Goal: Task Accomplishment & Management: Complete application form

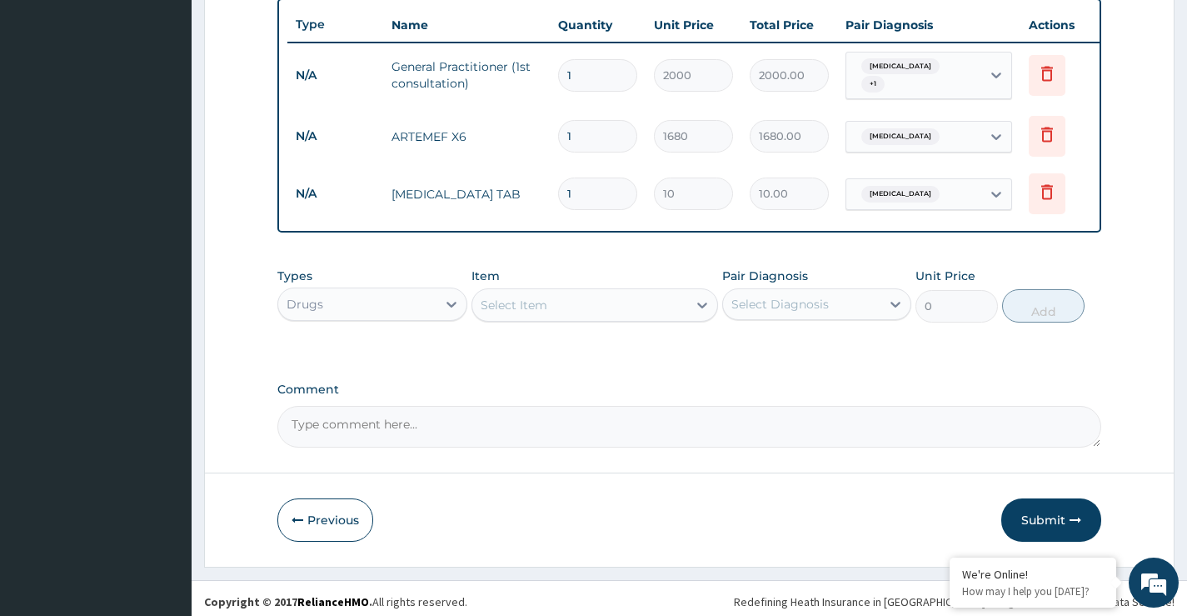
scroll to position [634, 0]
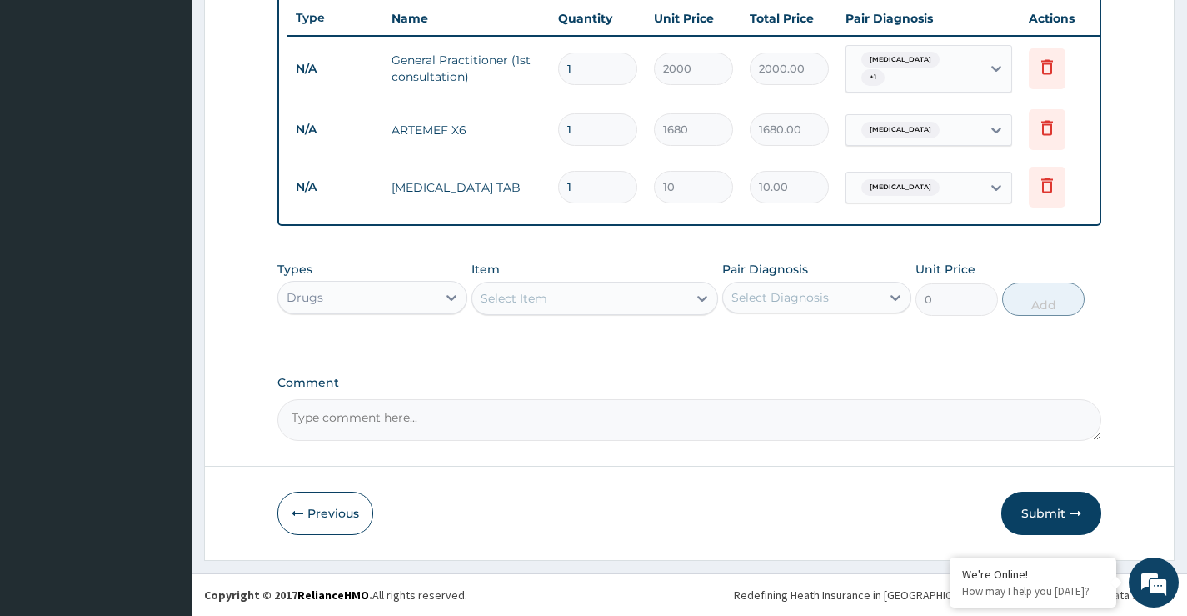
type input "18"
type input "180.00"
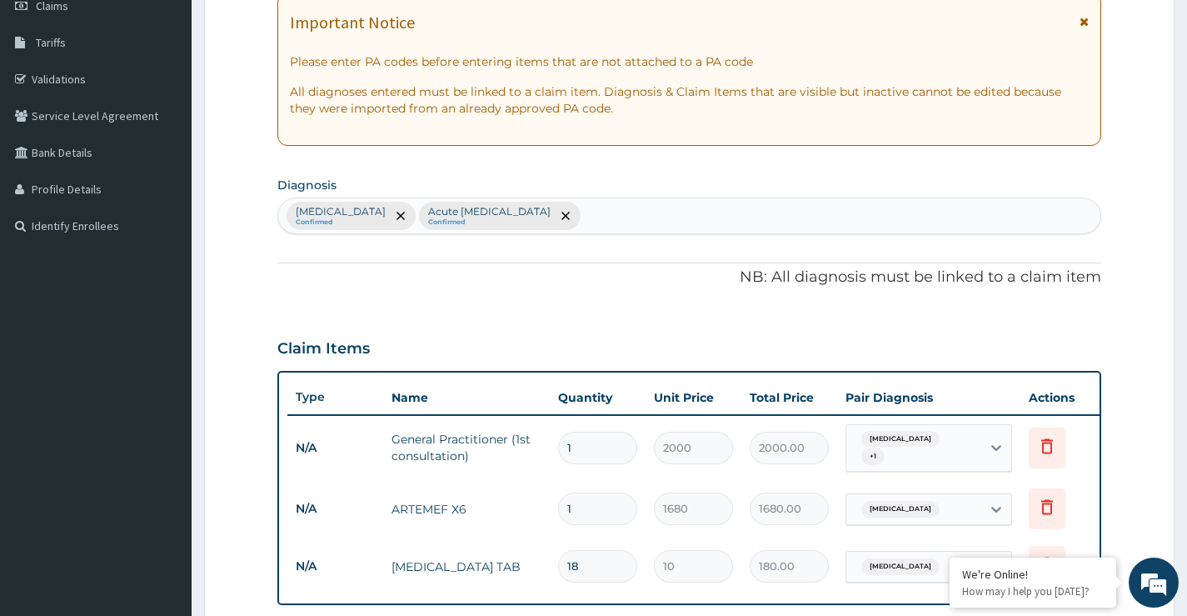
scroll to position [0, 0]
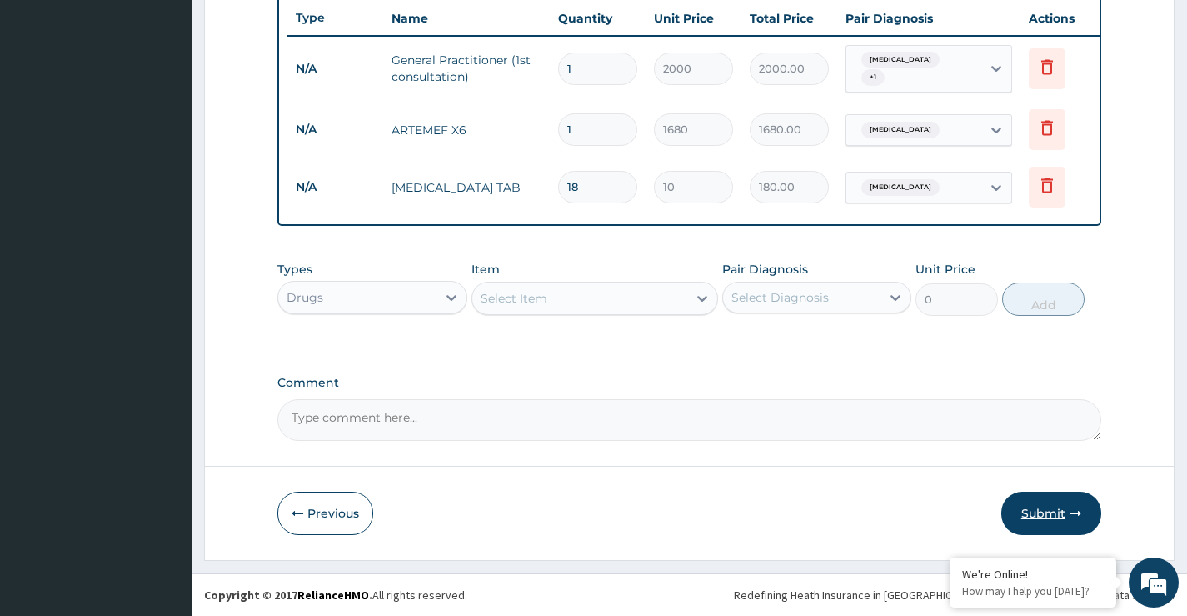
type input "18"
click at [1049, 514] on button "Submit" at bounding box center [1052, 513] width 100 height 43
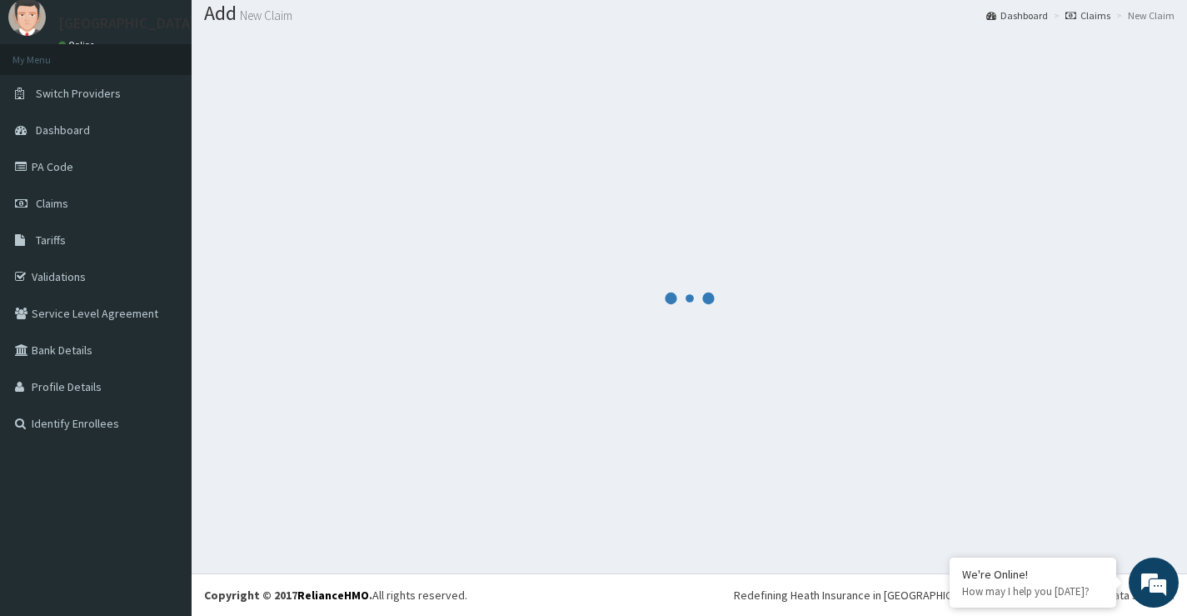
scroll to position [634, 0]
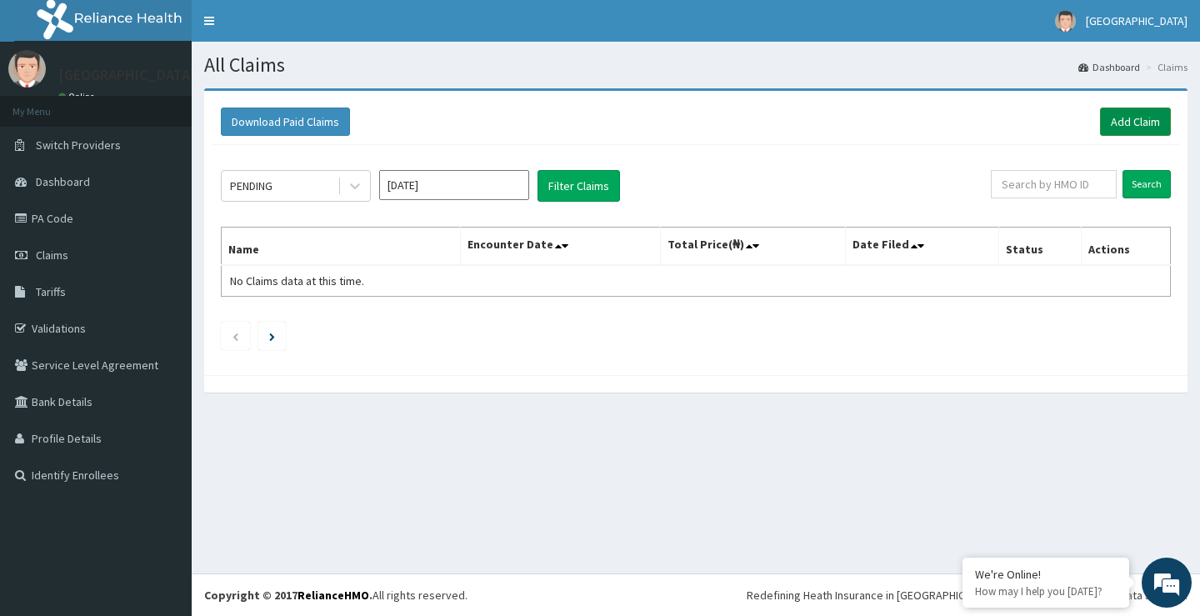
click at [1122, 129] on link "Add Claim" at bounding box center [1135, 121] width 71 height 28
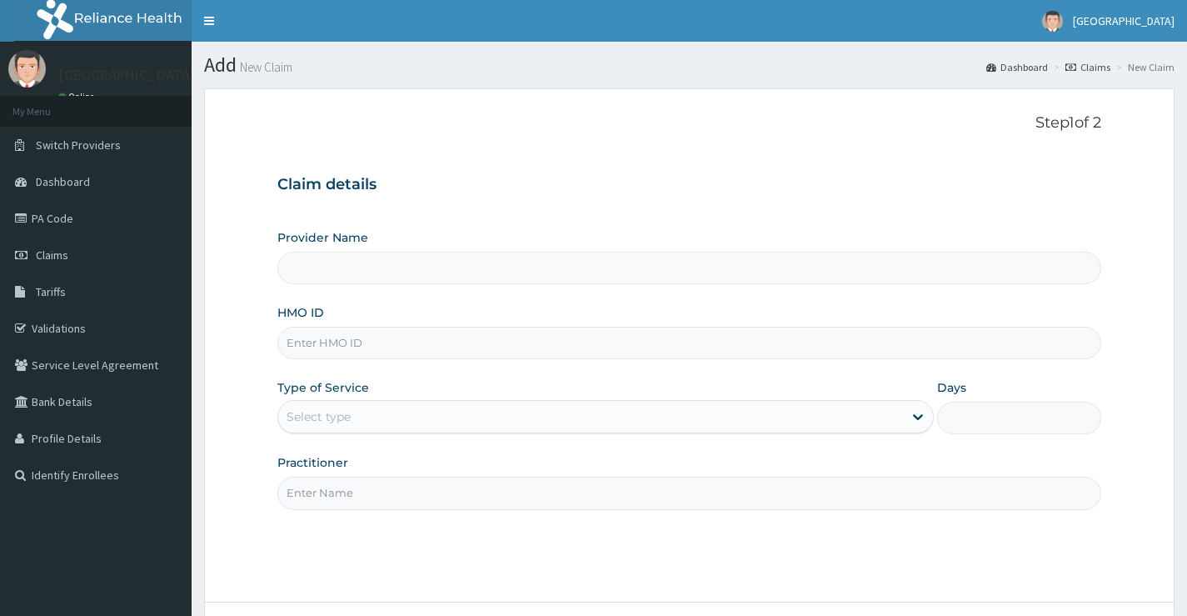
paste input "TMQ/10298/A"
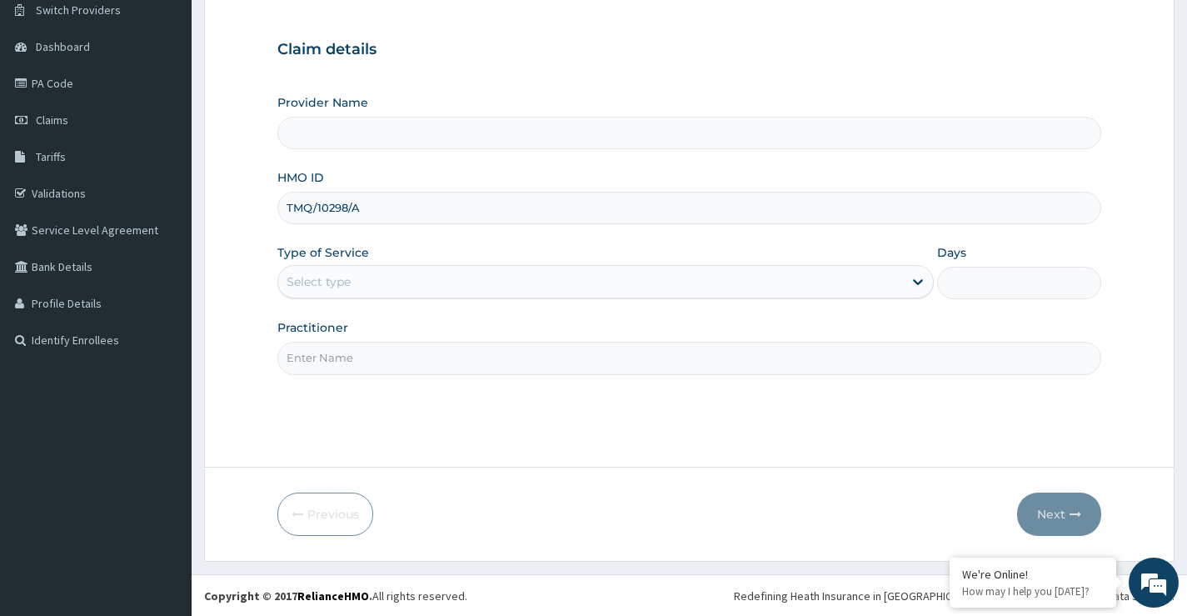
scroll to position [136, 0]
type input "TMQ/10298/A"
click at [398, 293] on div "Select type" at bounding box center [590, 280] width 625 height 27
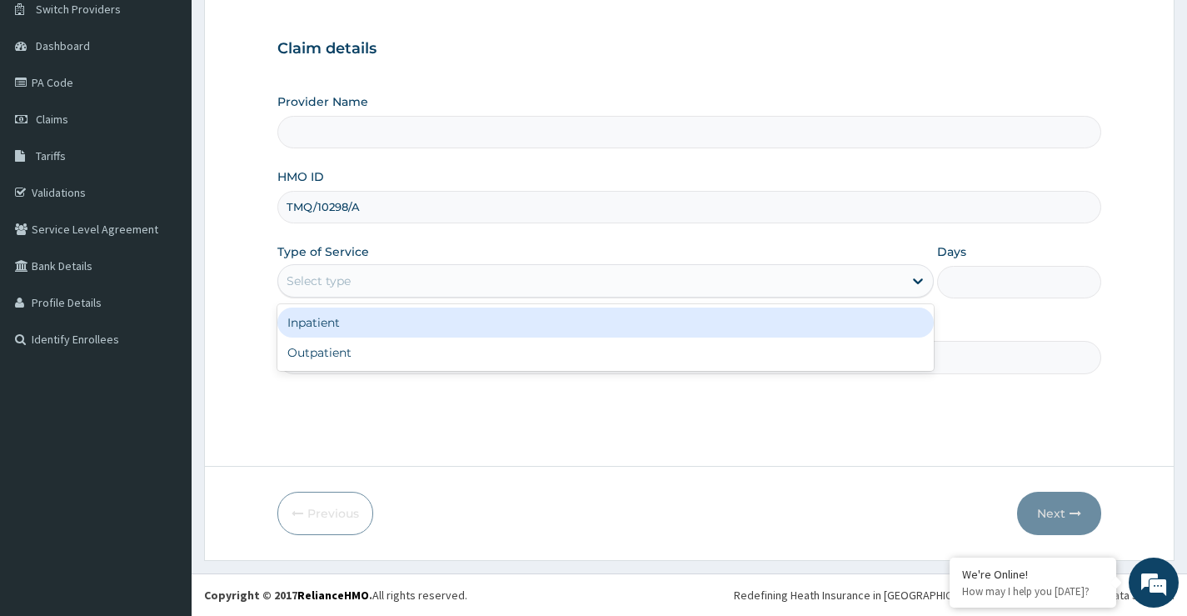
type input "Princess Medical Center (Classic Wing)"
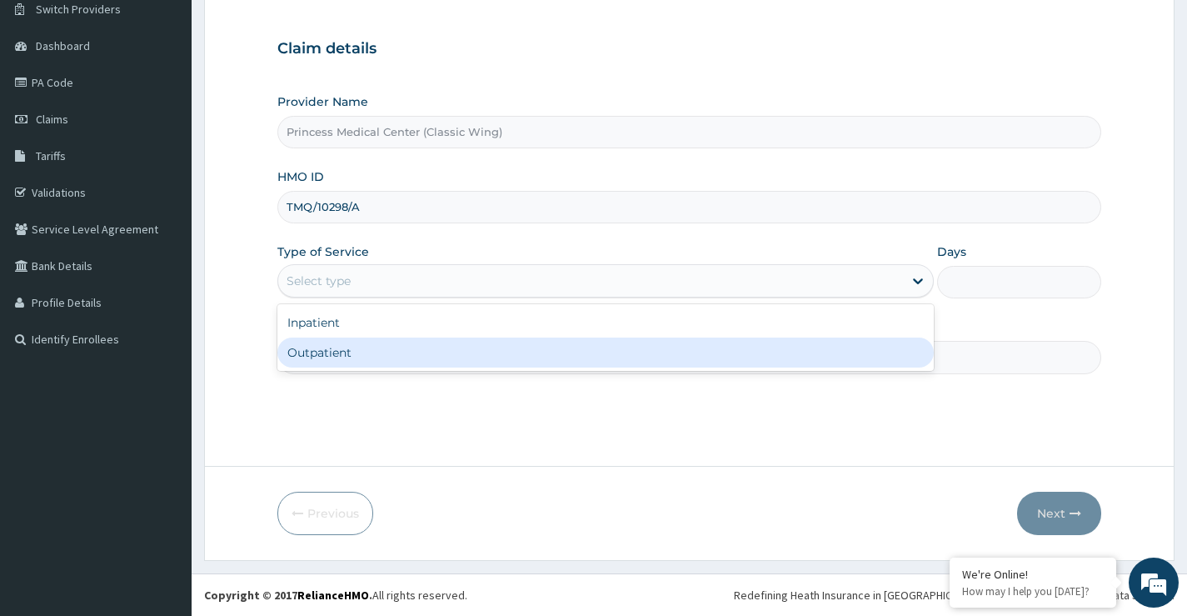
click at [382, 343] on div "Outpatient" at bounding box center [605, 352] width 657 height 30
type input "1"
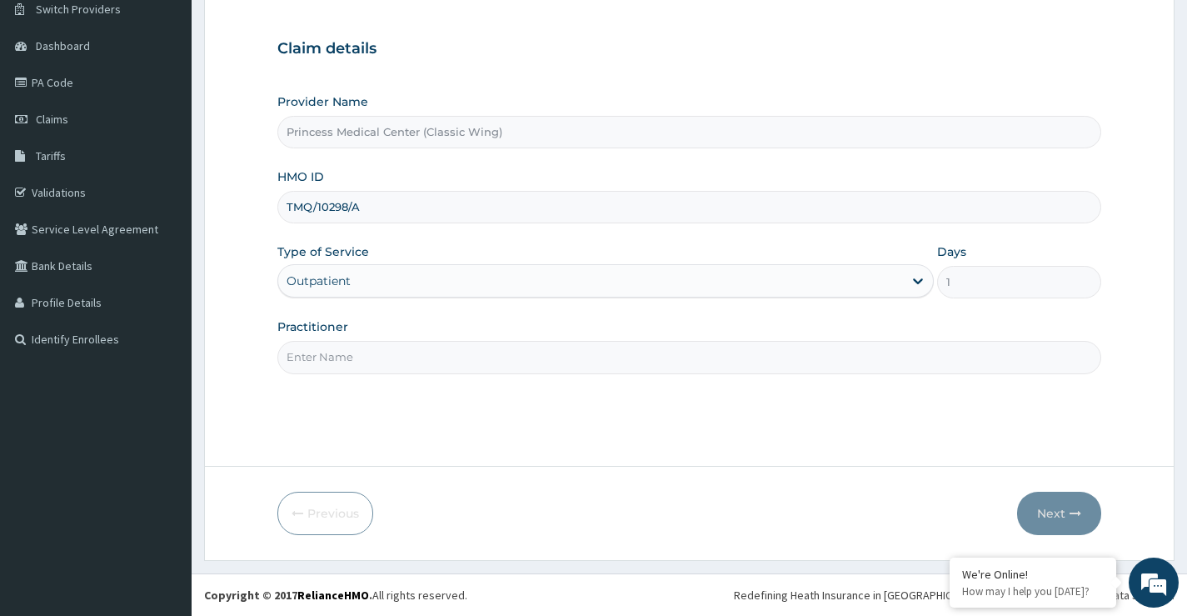
click at [382, 358] on input "Practitioner" at bounding box center [689, 357] width 824 height 32
type input "DR PETER .O"
click at [1047, 507] on button "Next" at bounding box center [1059, 513] width 84 height 43
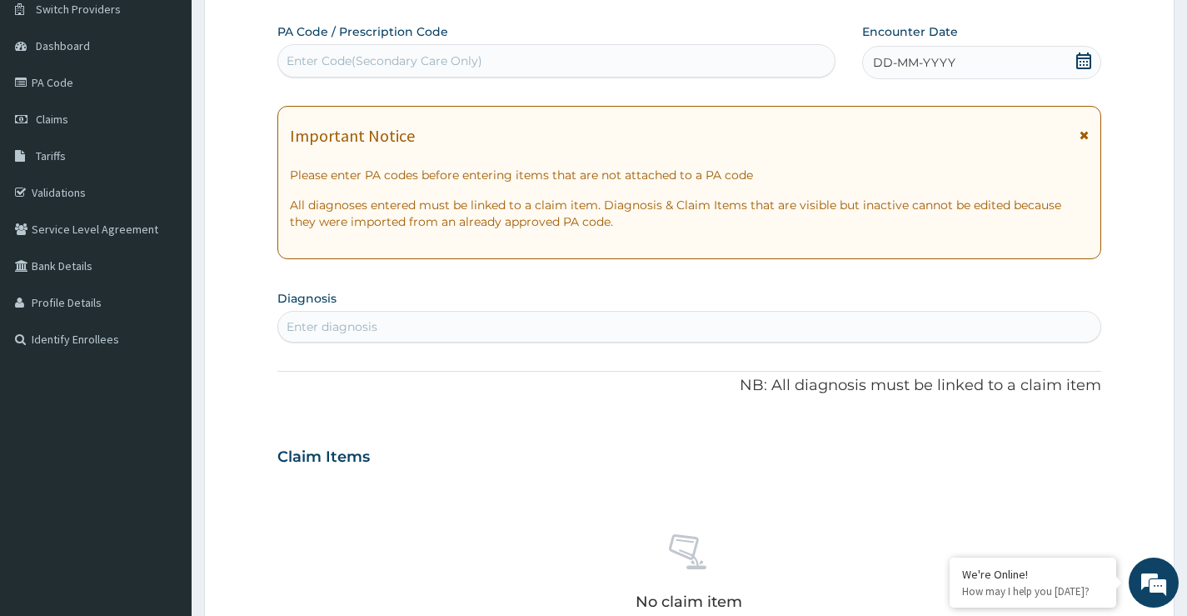
click at [484, 322] on div "Enter diagnosis" at bounding box center [689, 326] width 822 height 27
type input "MALA"
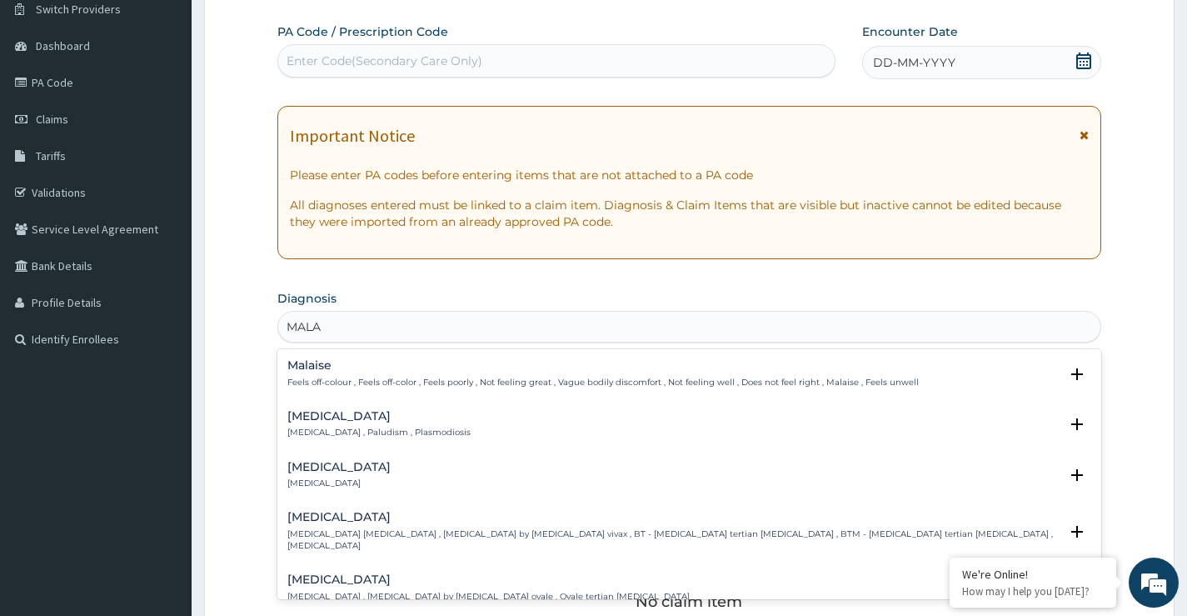
click at [312, 410] on h4 "Malaria" at bounding box center [378, 416] width 183 height 12
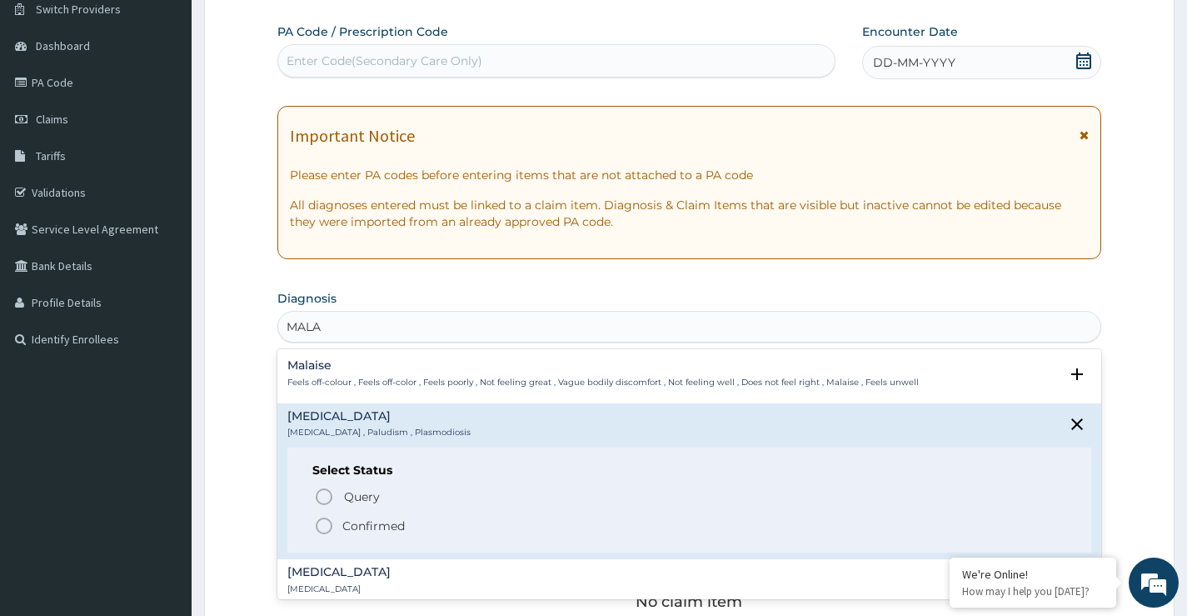
scroll to position [0, 0]
click at [323, 517] on icon "status option filled" at bounding box center [324, 526] width 20 height 20
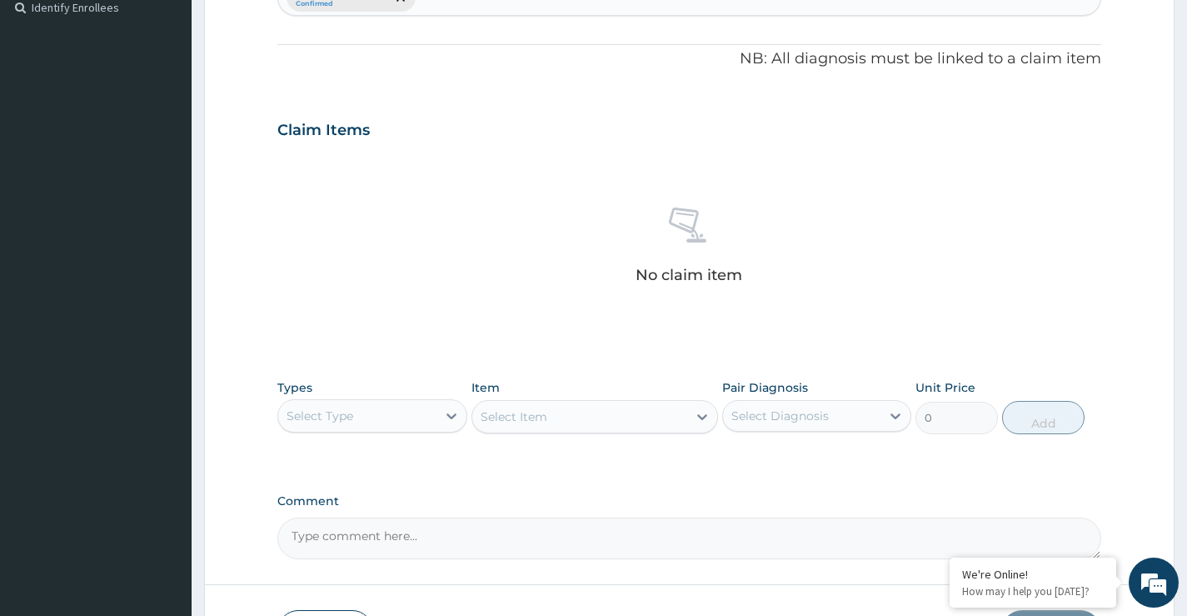
scroll to position [469, 0]
click at [378, 412] on div "Select Type" at bounding box center [356, 414] width 157 height 27
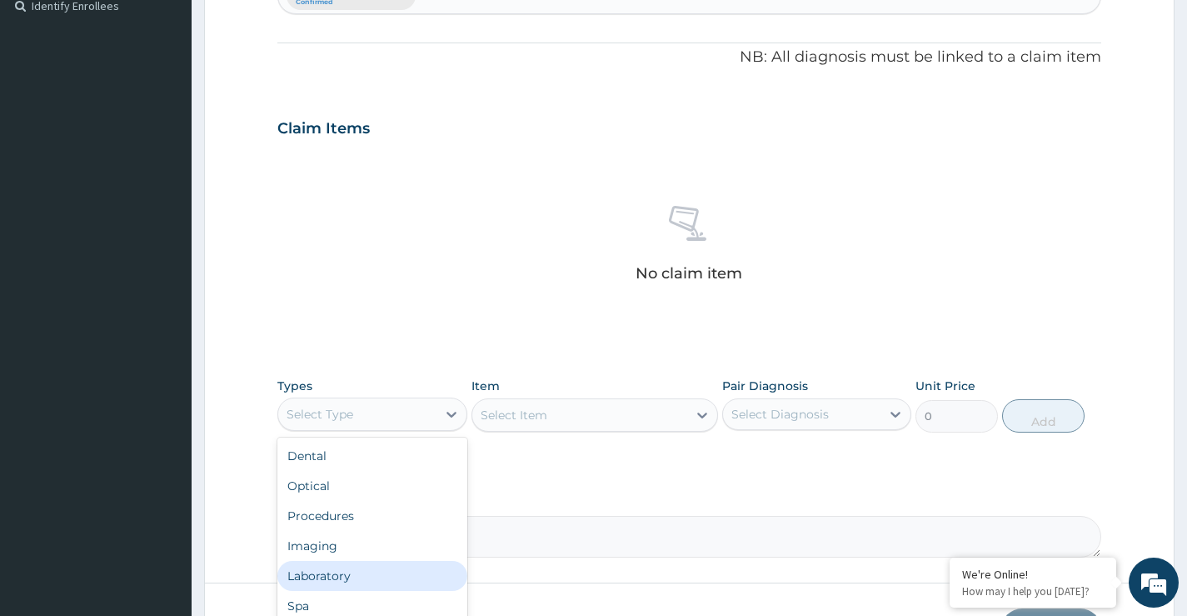
scroll to position [57, 0]
drag, startPoint x: 338, startPoint y: 577, endPoint x: 349, endPoint y: 552, distance: 27.2
click at [337, 577] on div "Drugs" at bounding box center [371, 579] width 189 height 30
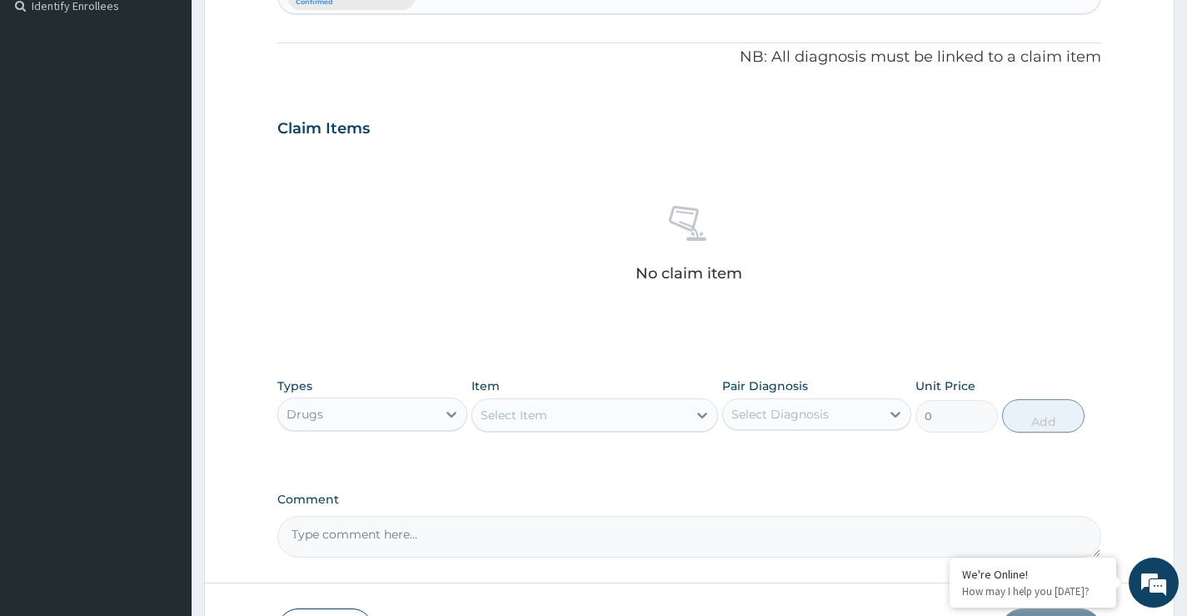
click at [507, 420] on div "Select Item" at bounding box center [514, 415] width 67 height 17
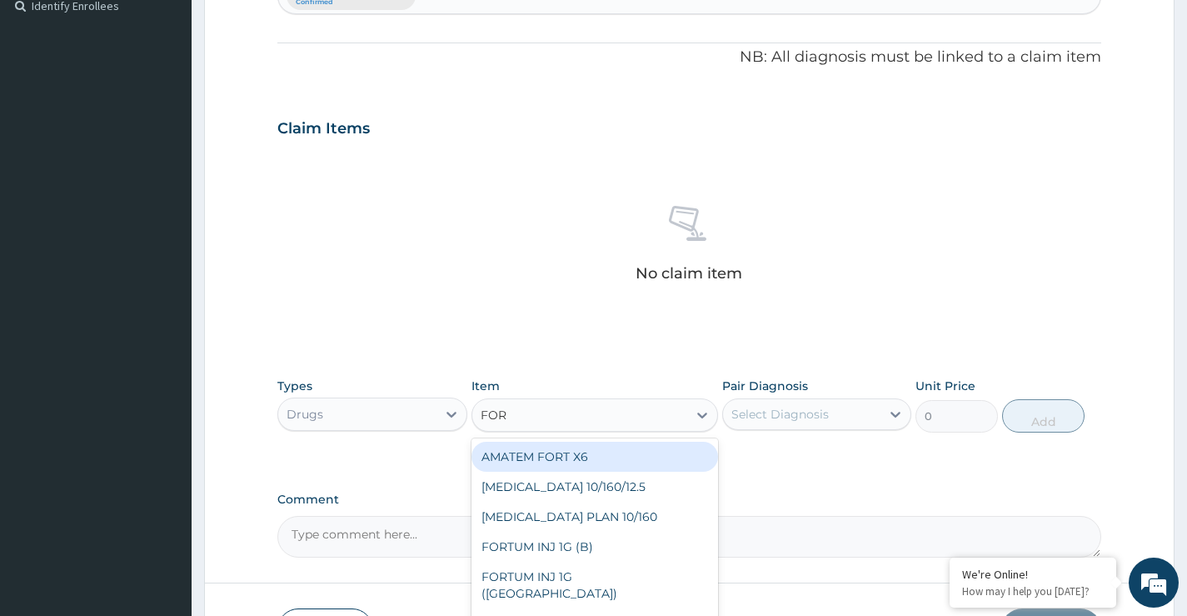
type input "FORT"
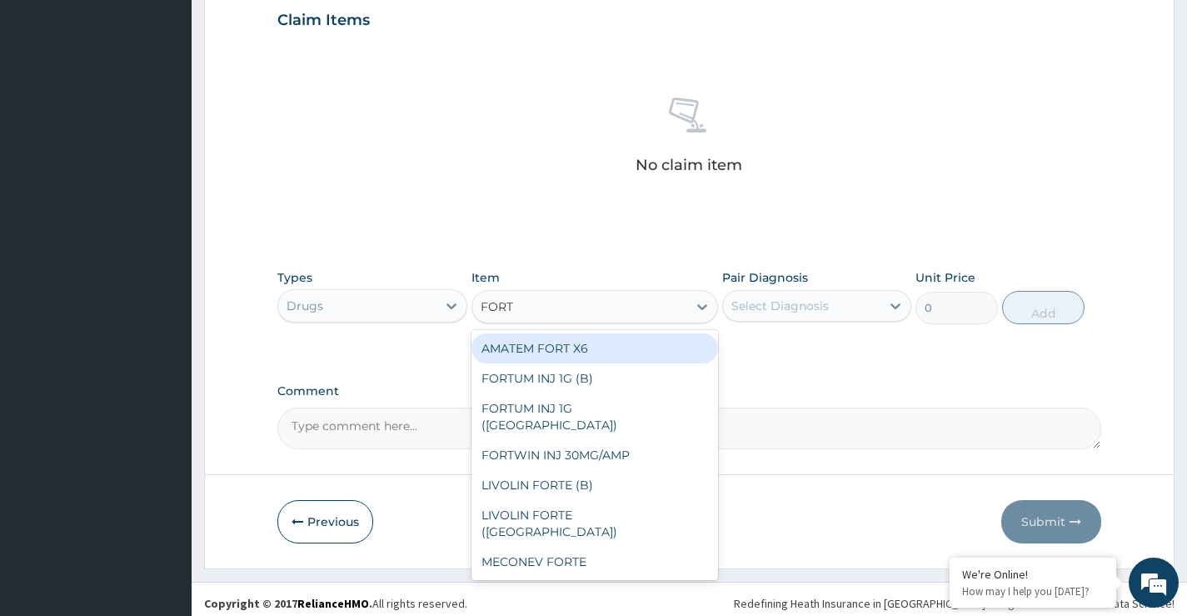
scroll to position [586, 0]
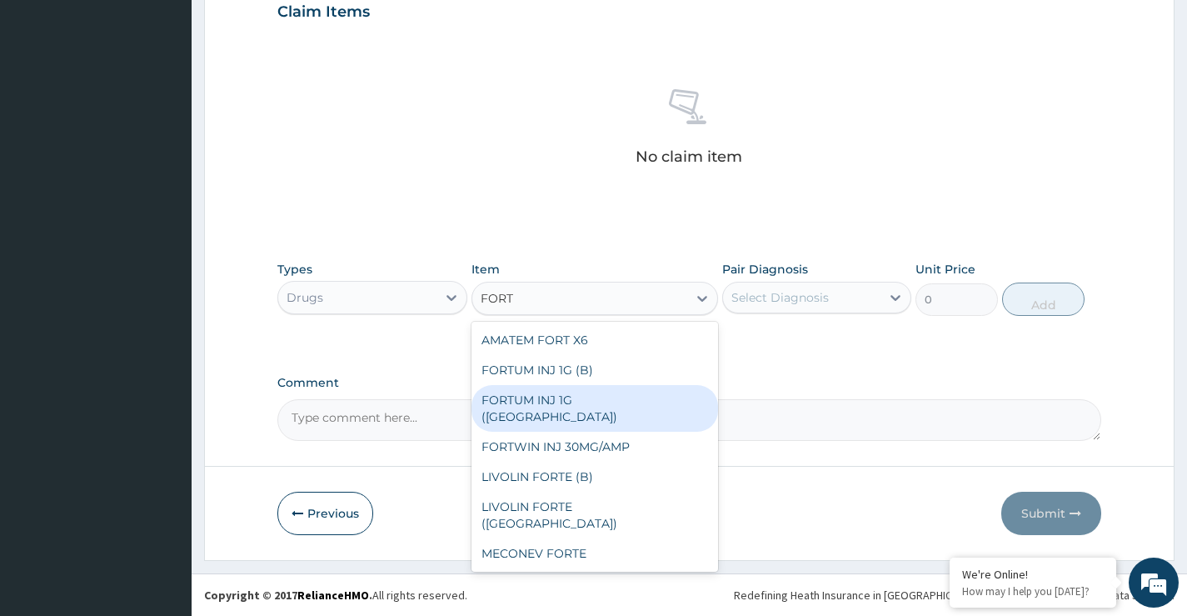
click at [613, 398] on div "FORTUM INJ 1G (UB)" at bounding box center [595, 408] width 247 height 47
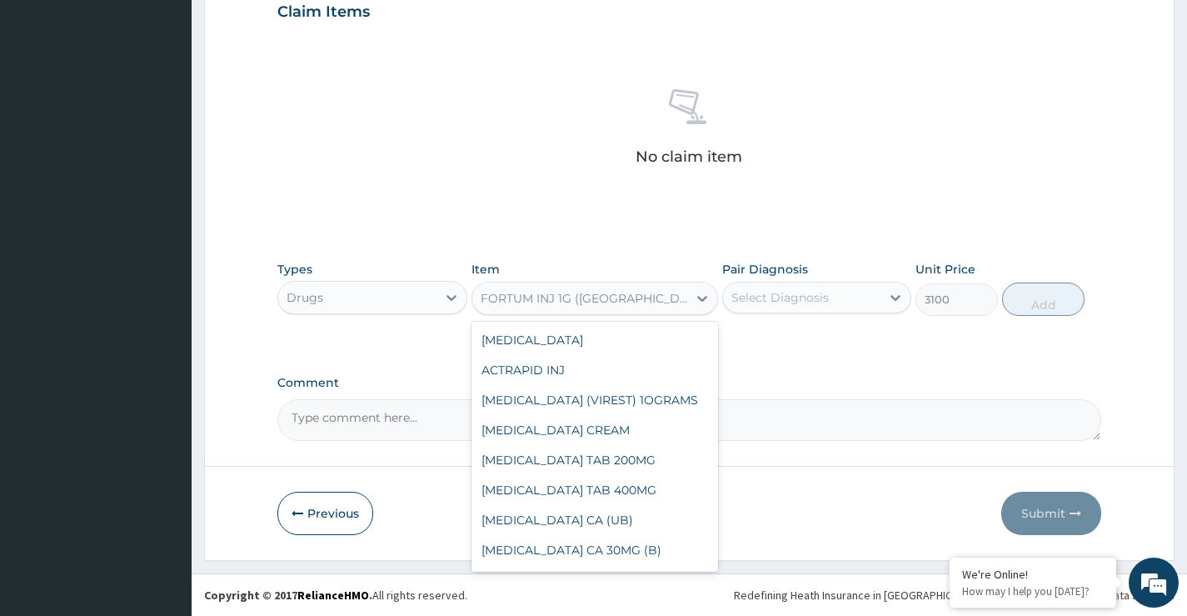
click at [599, 309] on div "FORTUM INJ 1G (UB)" at bounding box center [580, 298] width 216 height 27
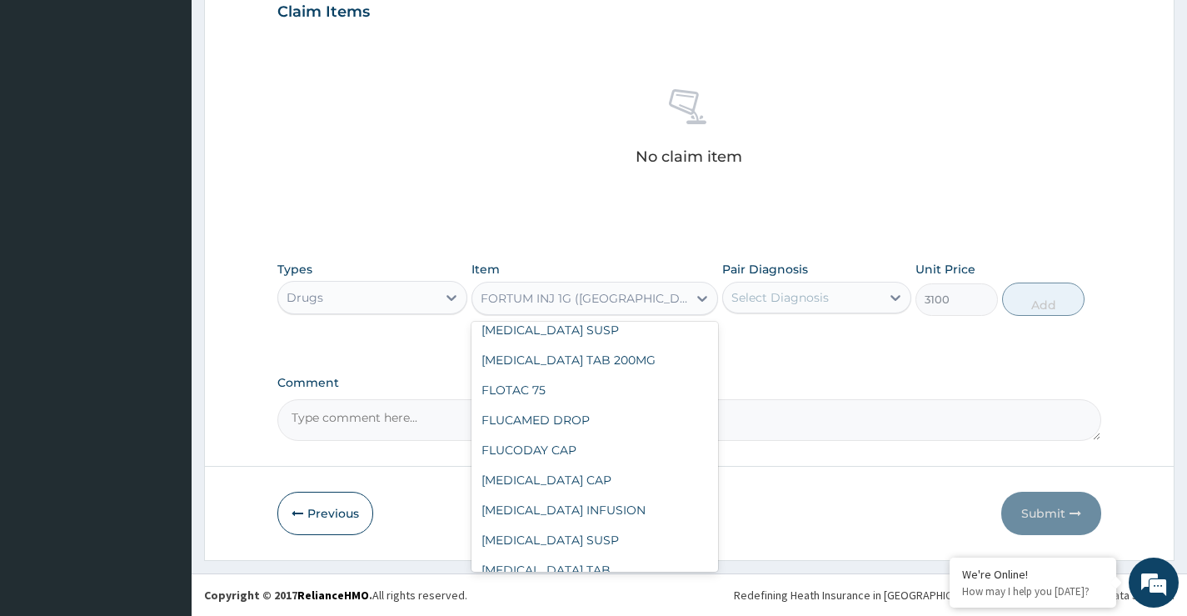
click at [602, 585] on div "FORTUM INJ 1G (B)" at bounding box center [595, 600] width 247 height 30
type input "6440"
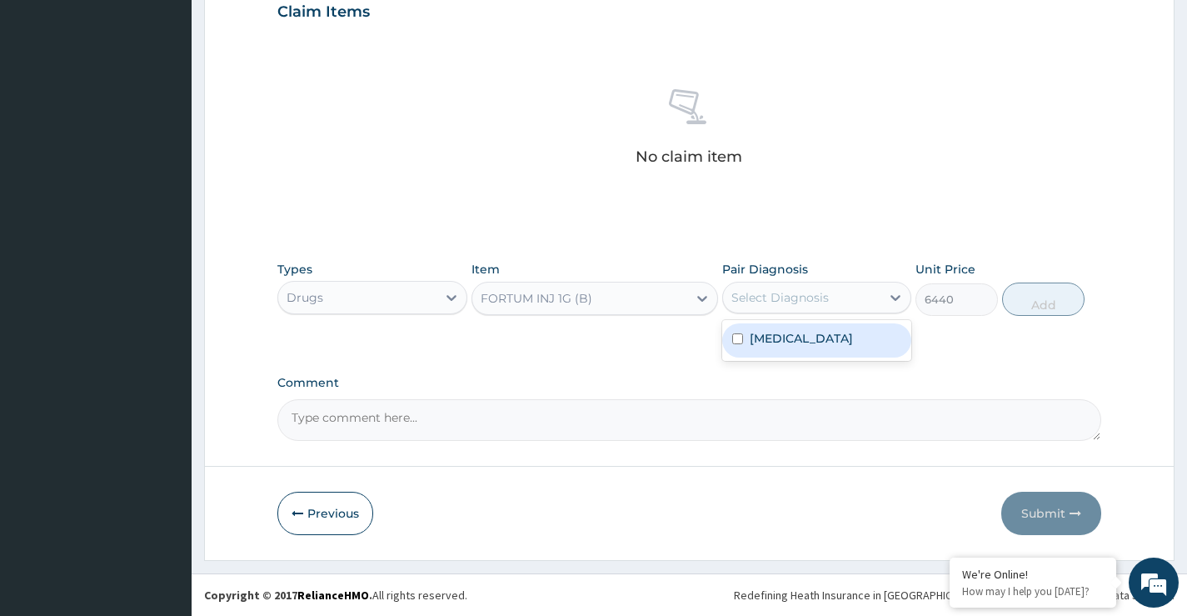
click at [807, 295] on div "Select Diagnosis" at bounding box center [780, 297] width 97 height 17
click at [767, 331] on label "Malaria" at bounding box center [801, 338] width 103 height 17
checkbox input "true"
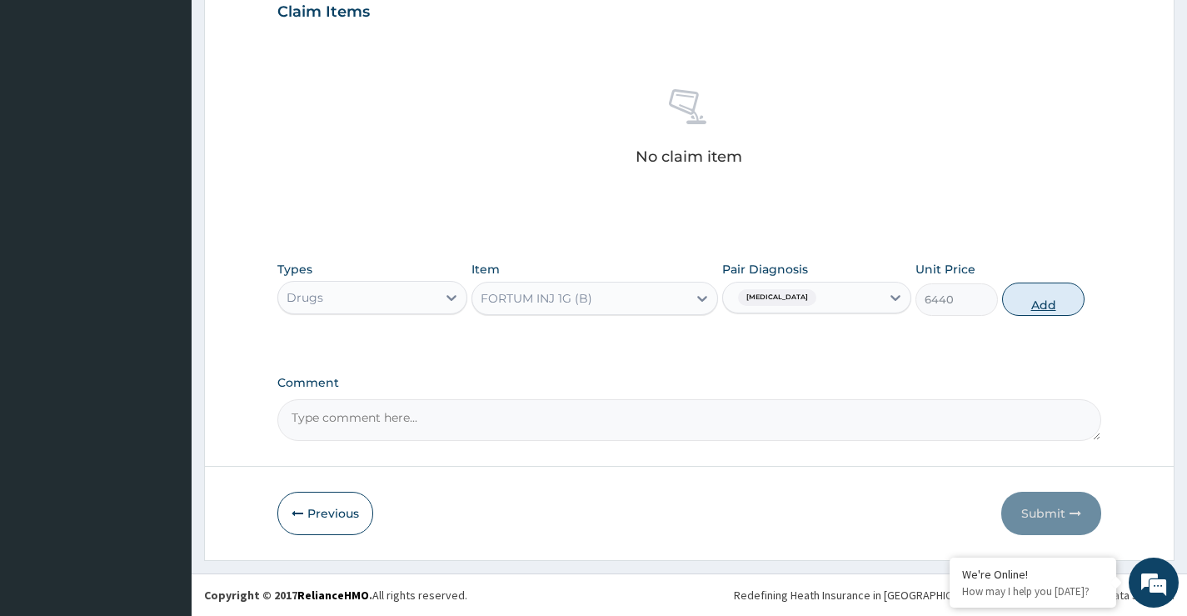
click at [1039, 312] on button "Add" at bounding box center [1043, 298] width 82 height 33
type input "0"
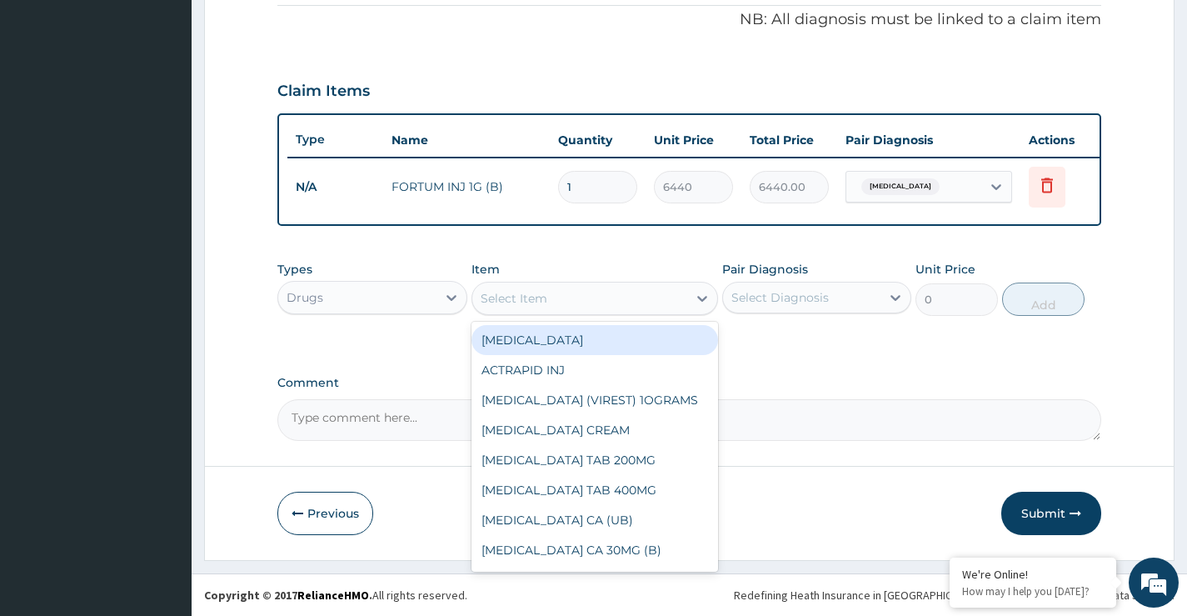
click at [598, 293] on div "Select Item" at bounding box center [580, 298] width 216 height 27
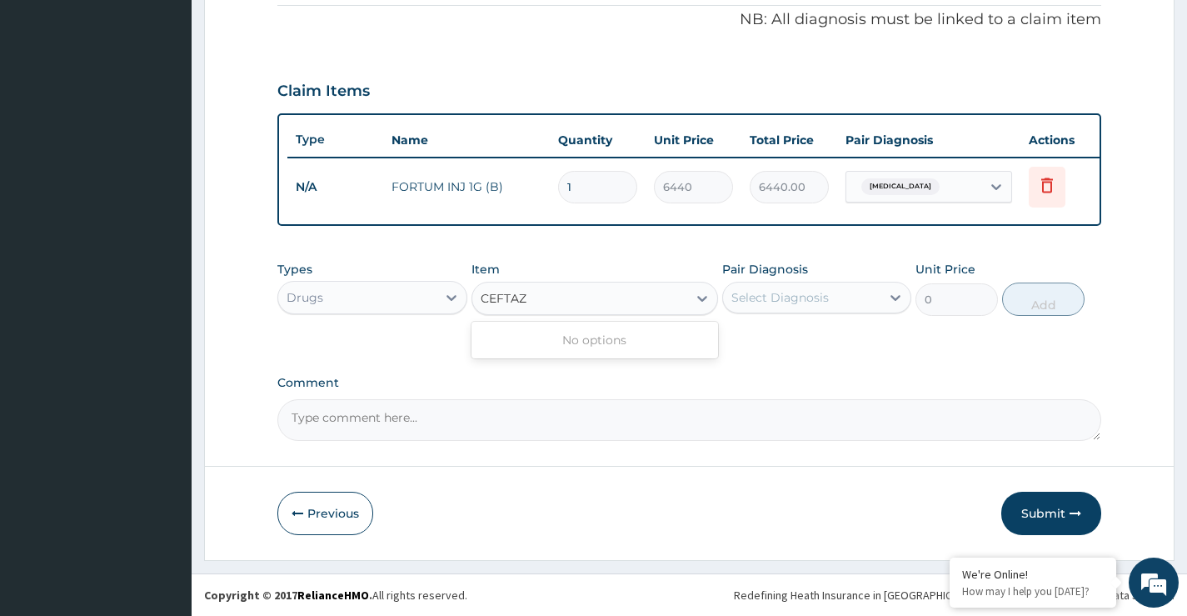
type input "CEFTAZ"
click at [606, 422] on textarea "Comment" at bounding box center [689, 420] width 824 height 42
